Goal: Find specific page/section

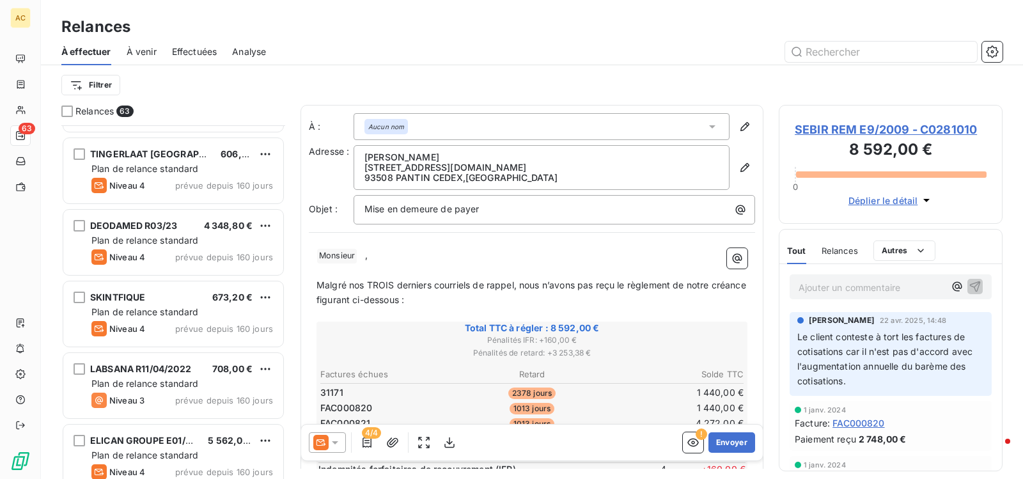
scroll to position [322, 0]
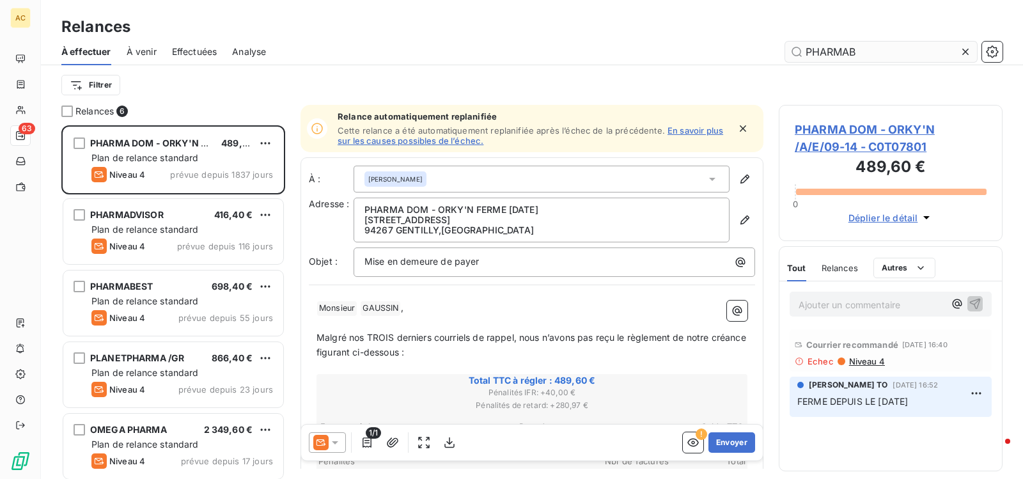
scroll to position [344, 214]
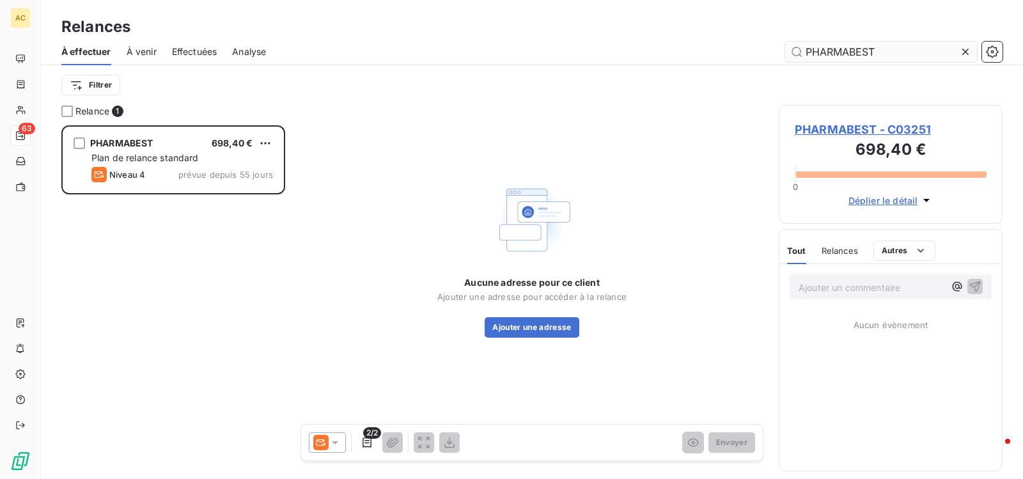
scroll to position [344, 214]
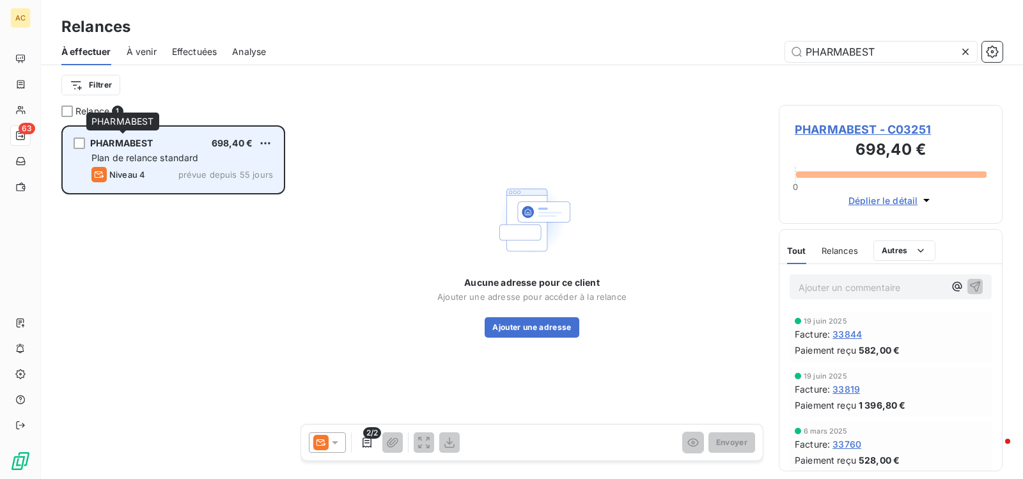
type input "PHARMABEST"
click at [118, 142] on span "PHARMABEST" at bounding box center [121, 142] width 63 height 11
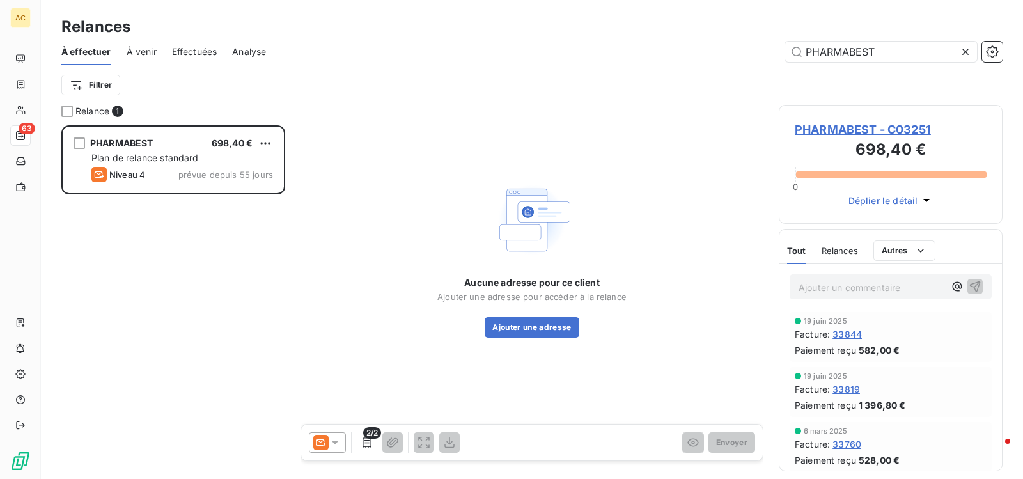
click at [805, 130] on span "PHARMABEST - C03251" at bounding box center [891, 129] width 192 height 17
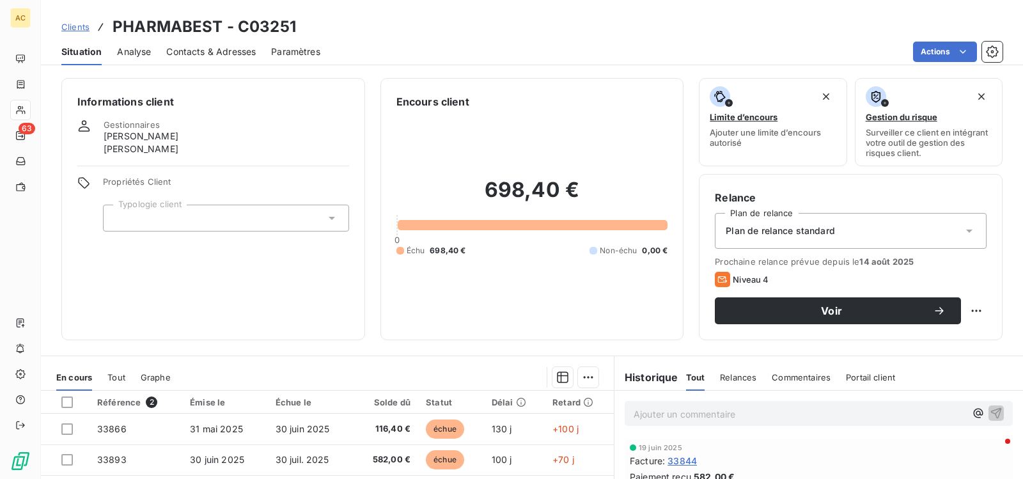
scroll to position [196, 0]
